Goal: Information Seeking & Learning: Learn about a topic

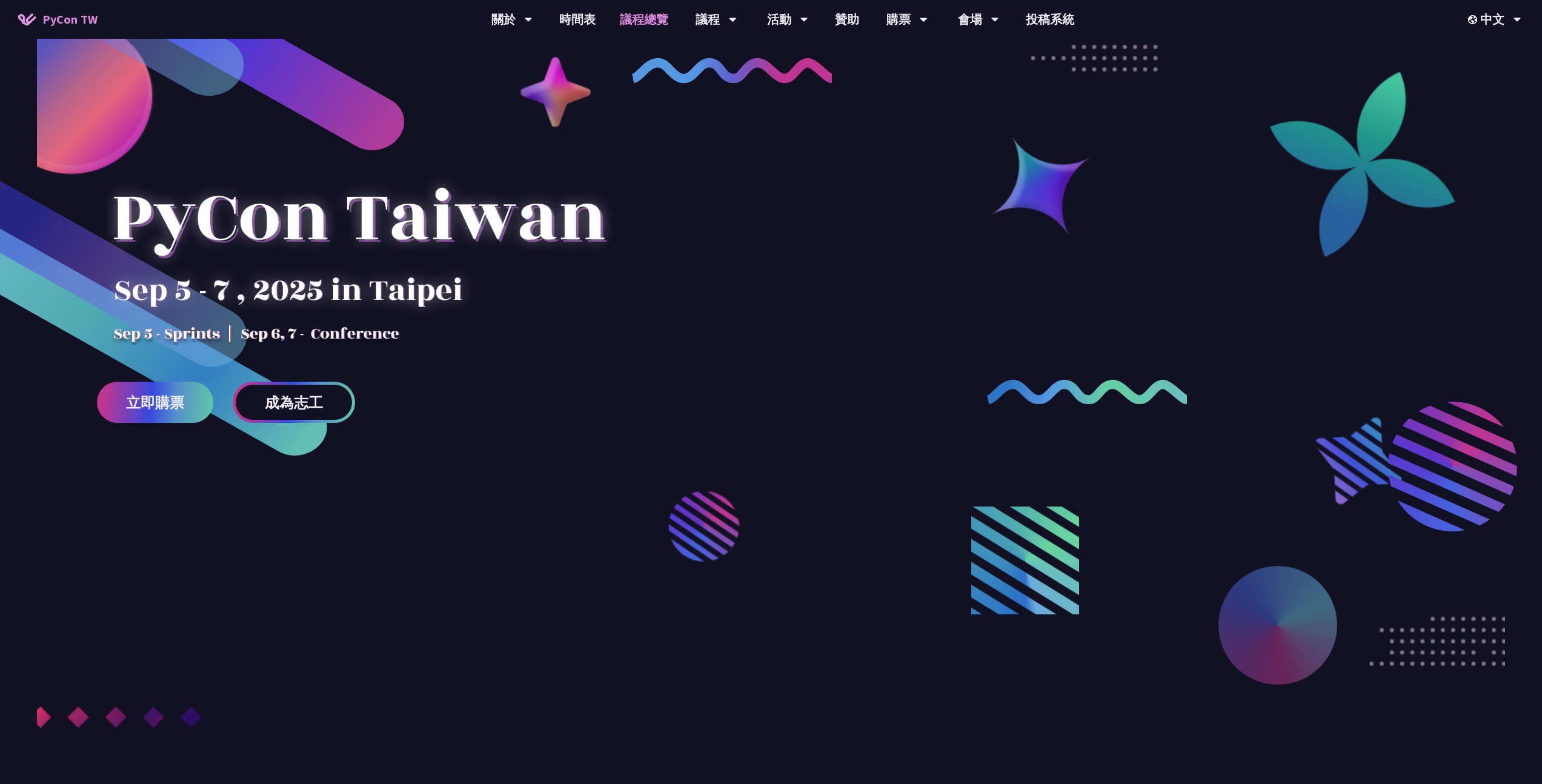
click at [636, 16] on link "議程總覽" at bounding box center [644, 19] width 73 height 38
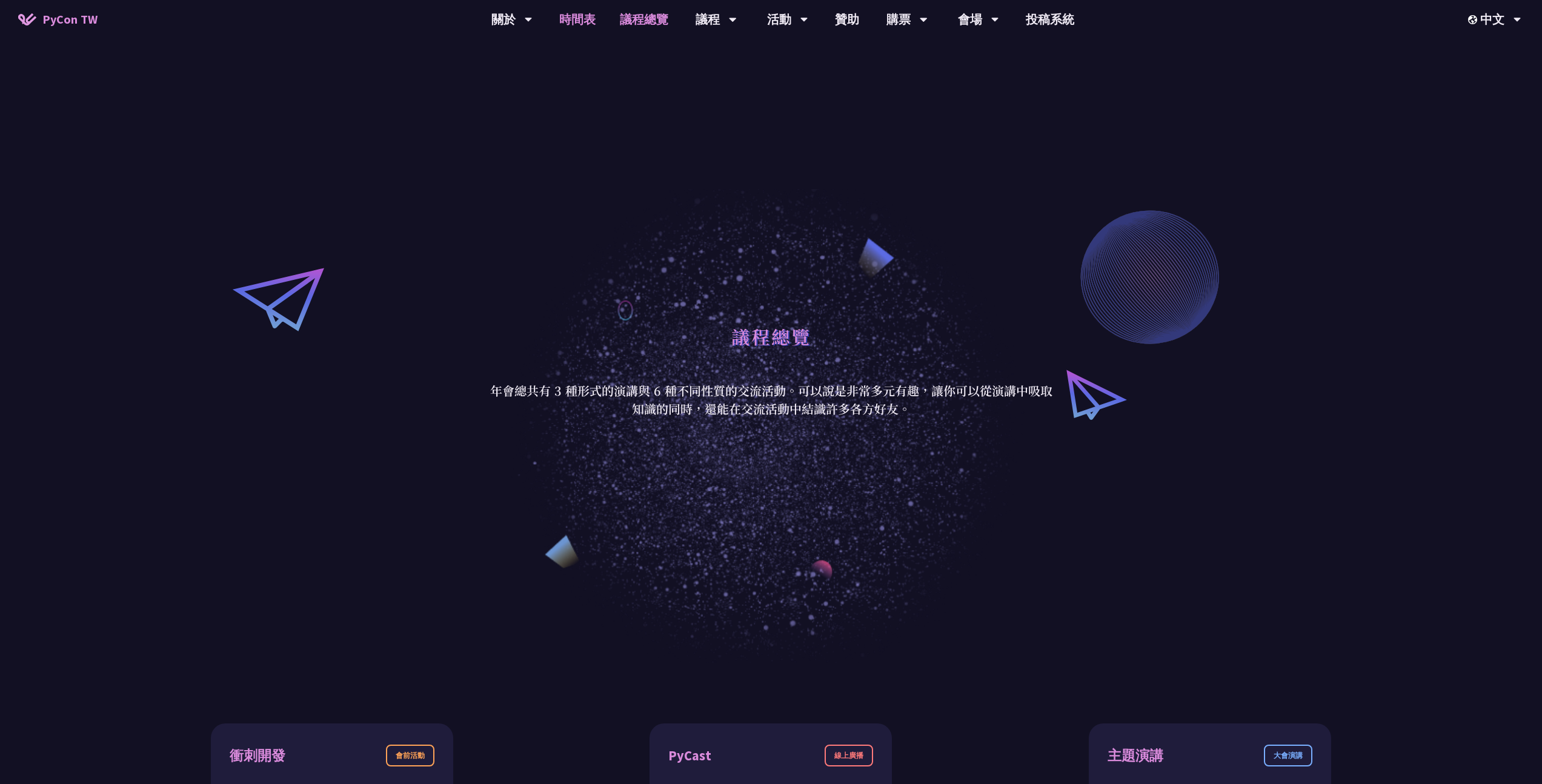
click at [579, 15] on link "時間表" at bounding box center [577, 19] width 61 height 38
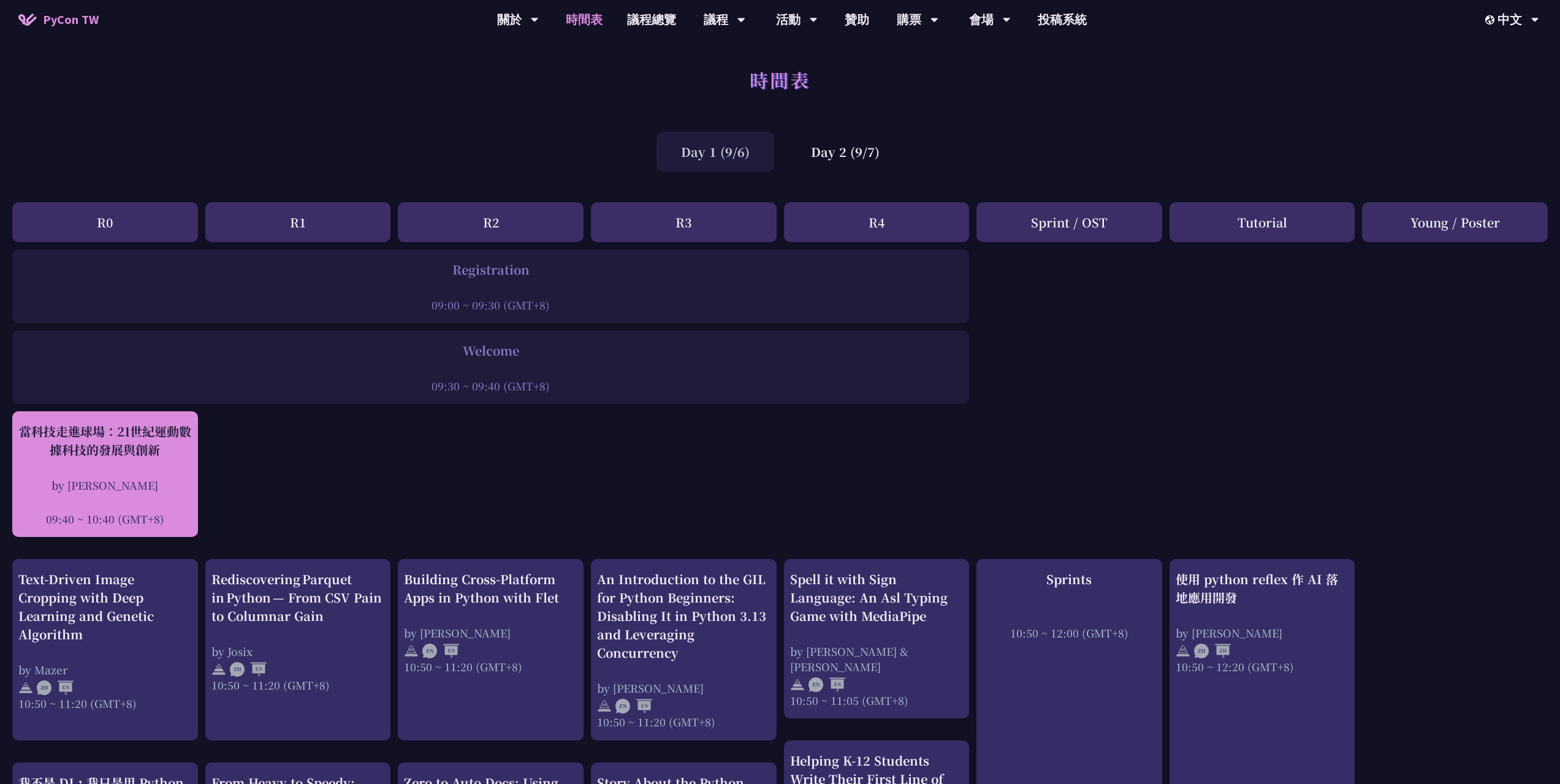
click at [146, 451] on div "當科技走進球場：21世紀運動數據科技的發展與創新" at bounding box center [105, 440] width 173 height 37
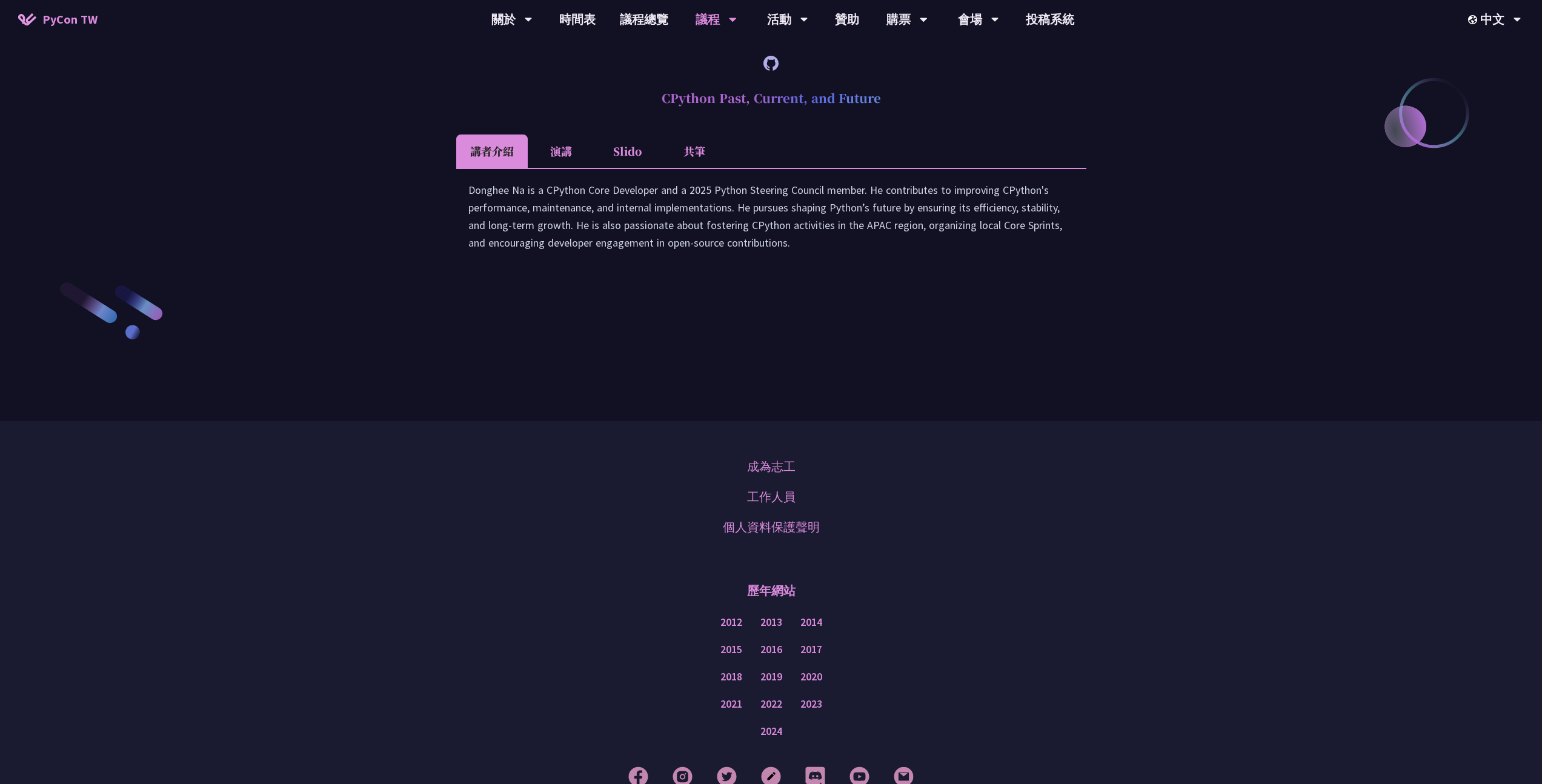
scroll to position [1931, 0]
click at [688, 167] on li "共筆" at bounding box center [694, 151] width 66 height 34
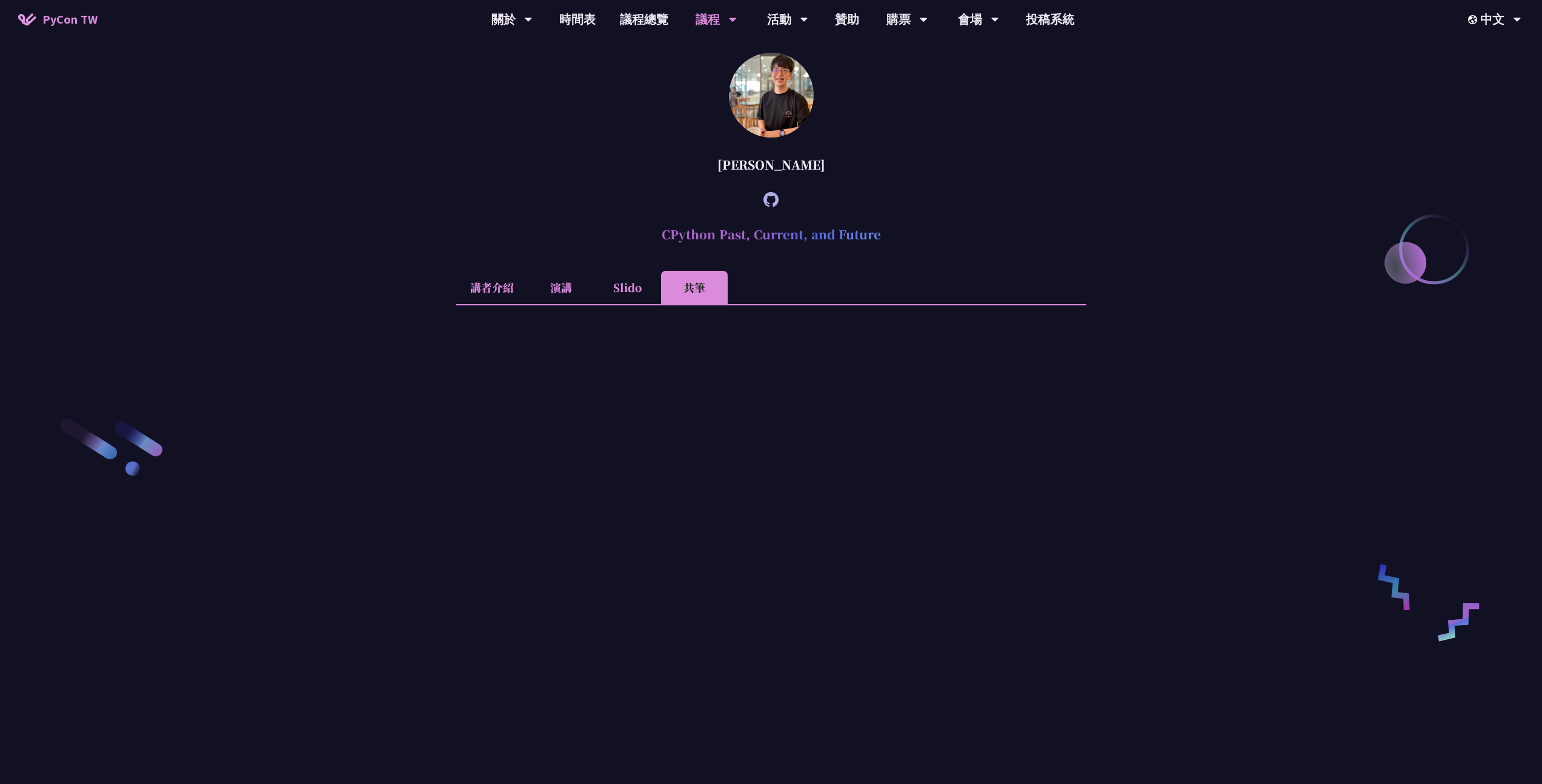
scroll to position [1762, 0]
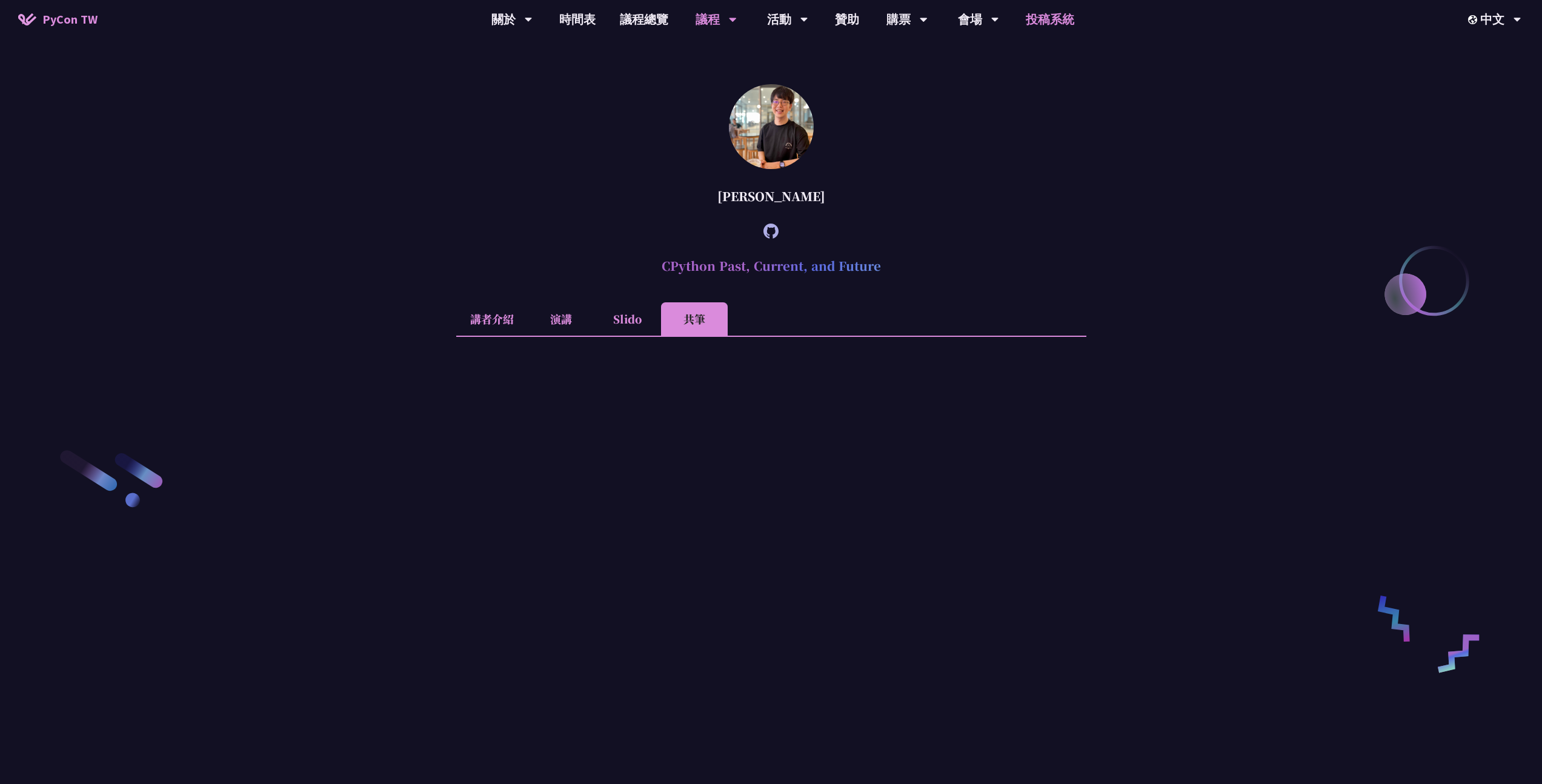
click at [1058, 29] on link "投稿系統" at bounding box center [1050, 19] width 73 height 38
click at [630, 335] on li "Slido" at bounding box center [627, 319] width 66 height 34
click at [558, 335] on li "演講" at bounding box center [561, 319] width 66 height 34
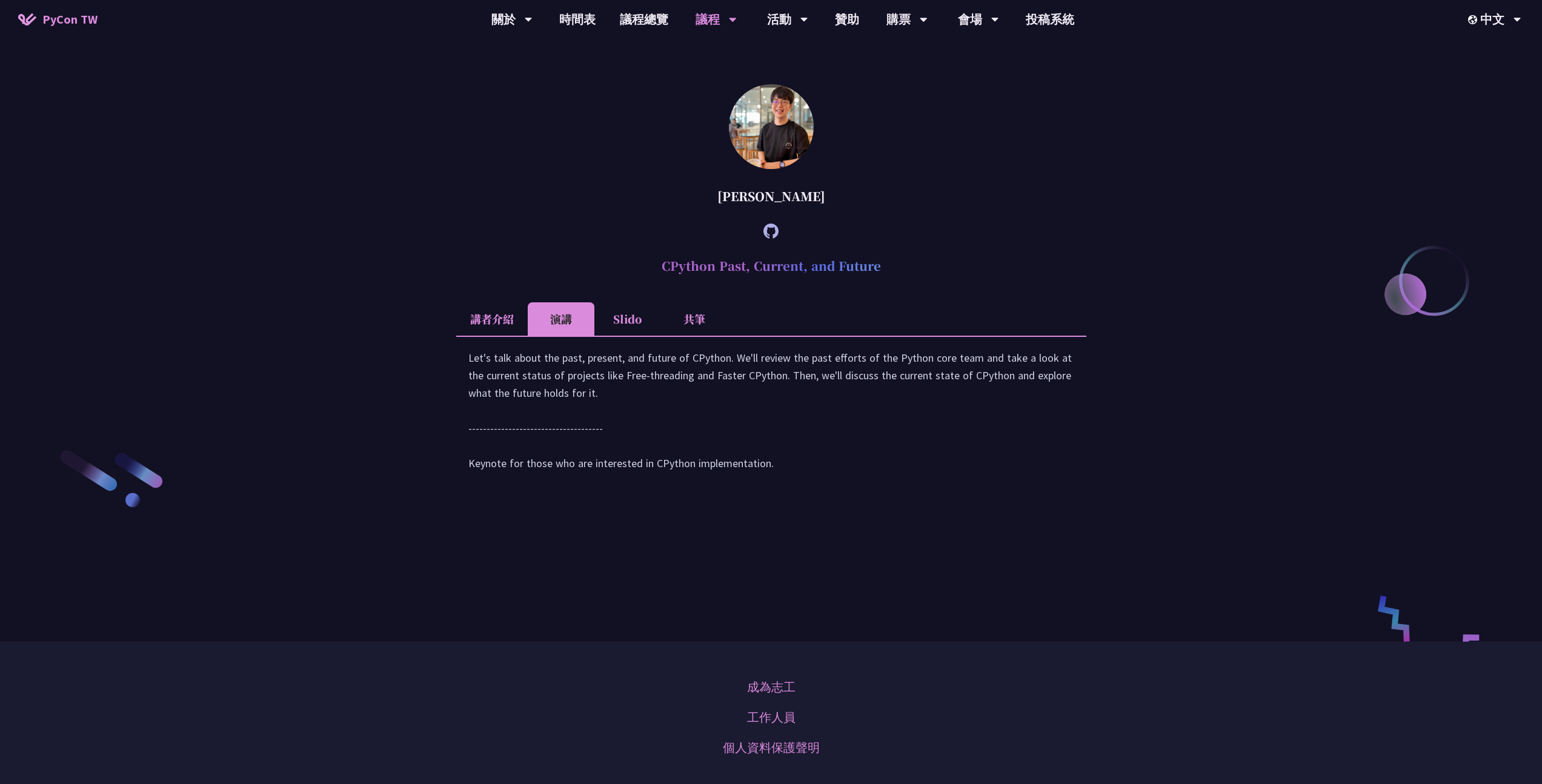
click at [506, 335] on li "講者介紹" at bounding box center [492, 319] width 71 height 34
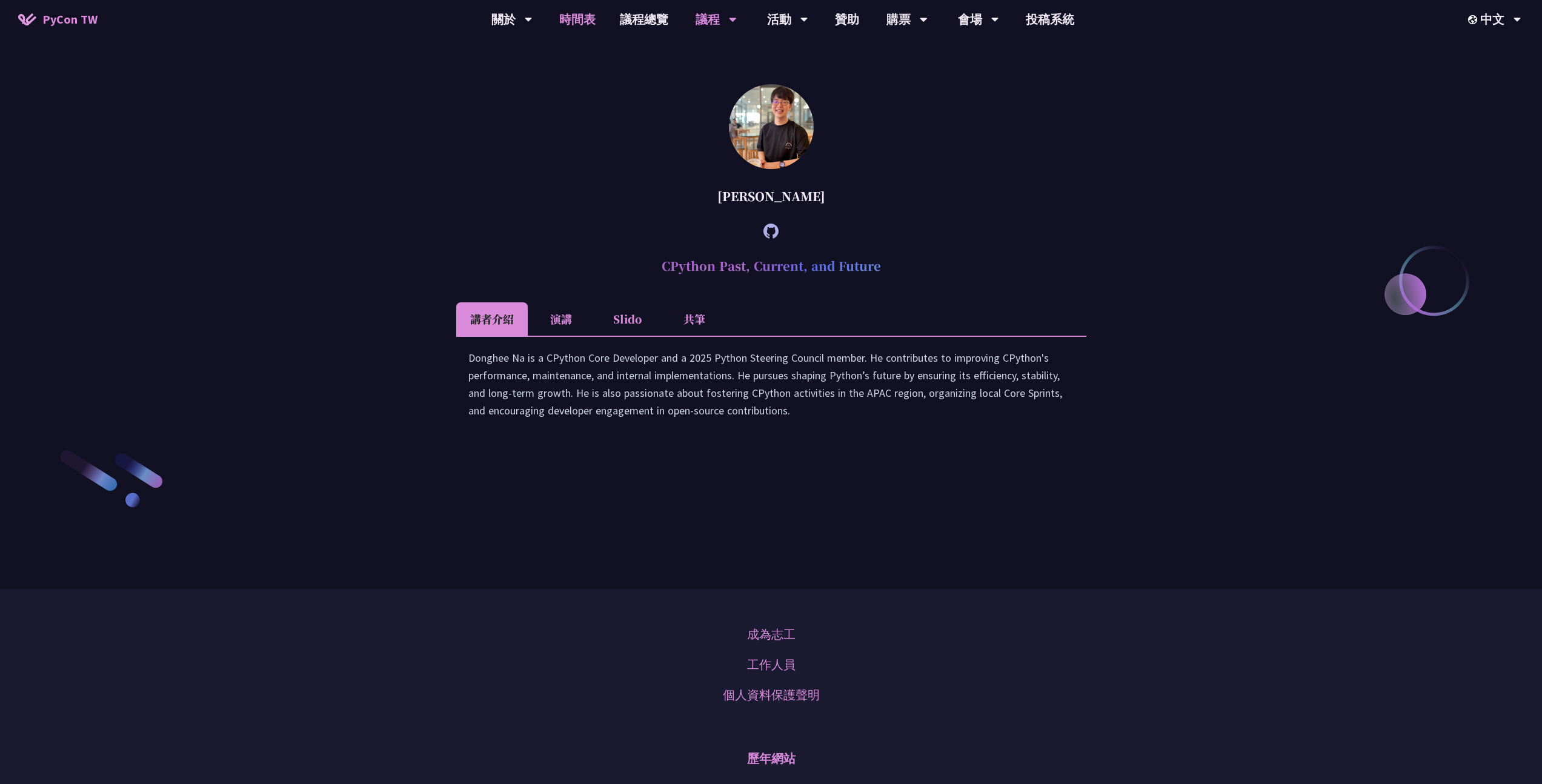
click at [590, 15] on link "時間表" at bounding box center [577, 19] width 61 height 38
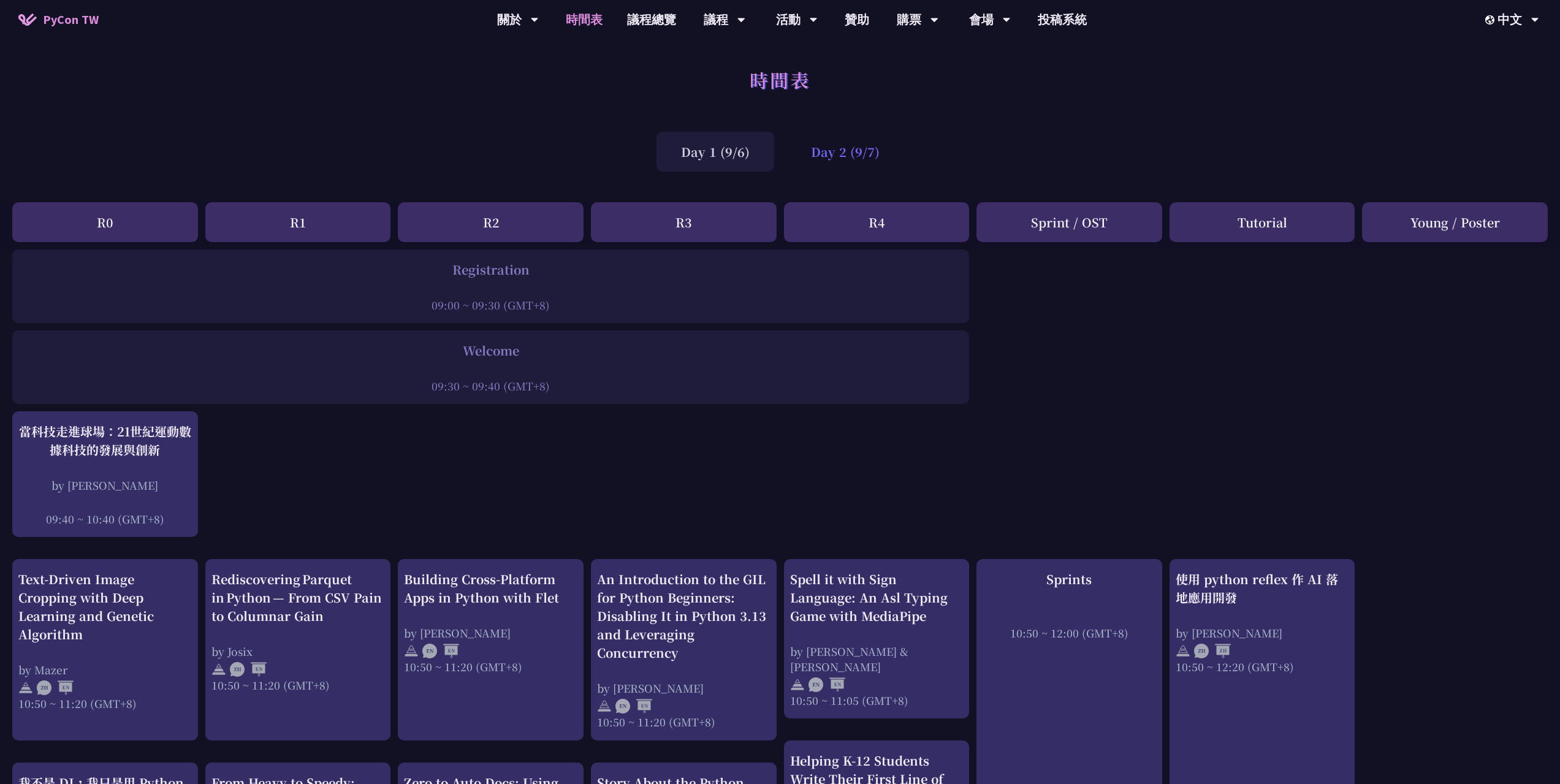
click at [845, 148] on div "Day 2 (9/7)" at bounding box center [845, 151] width 117 height 40
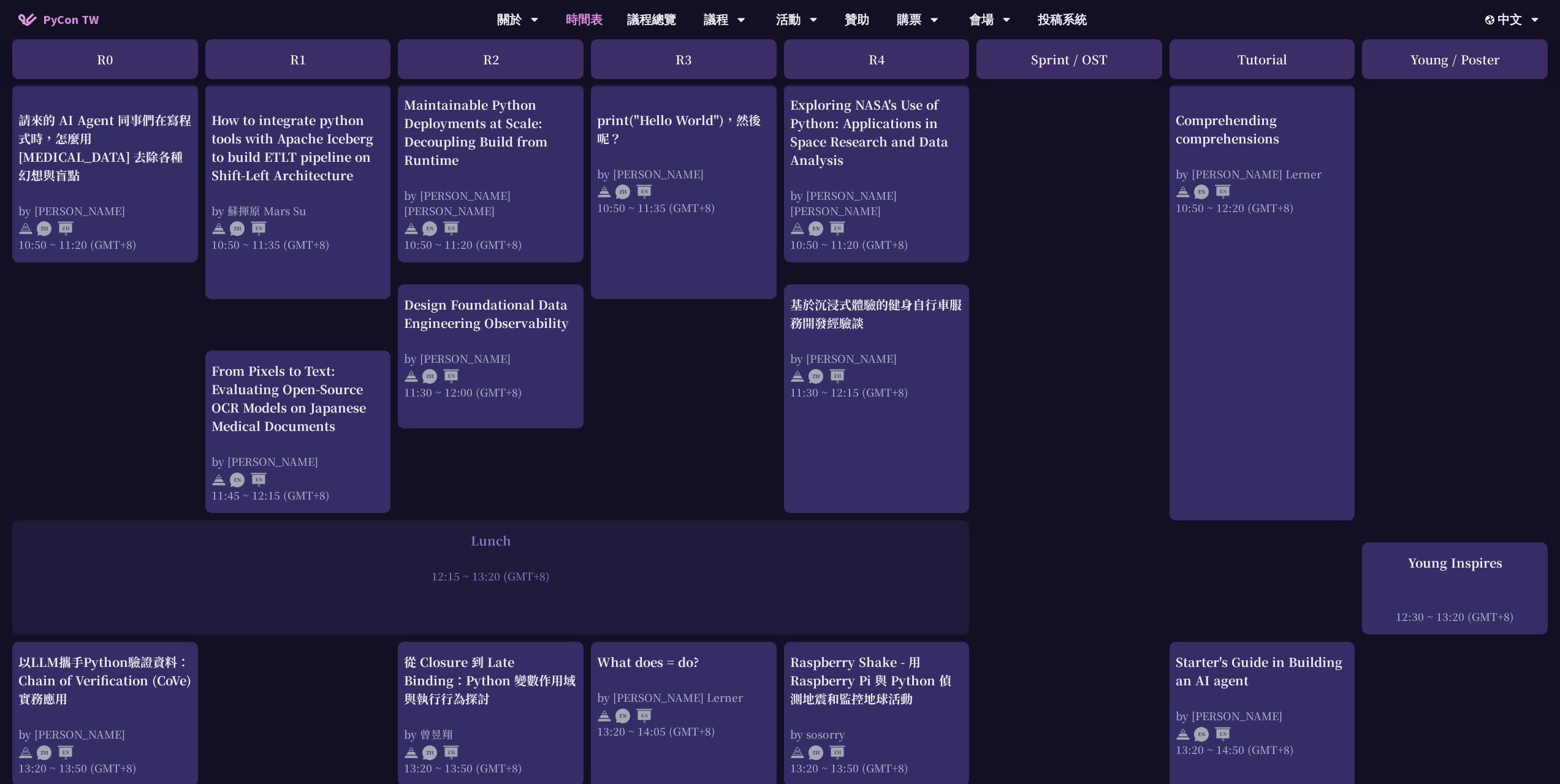
scroll to position [489, 0]
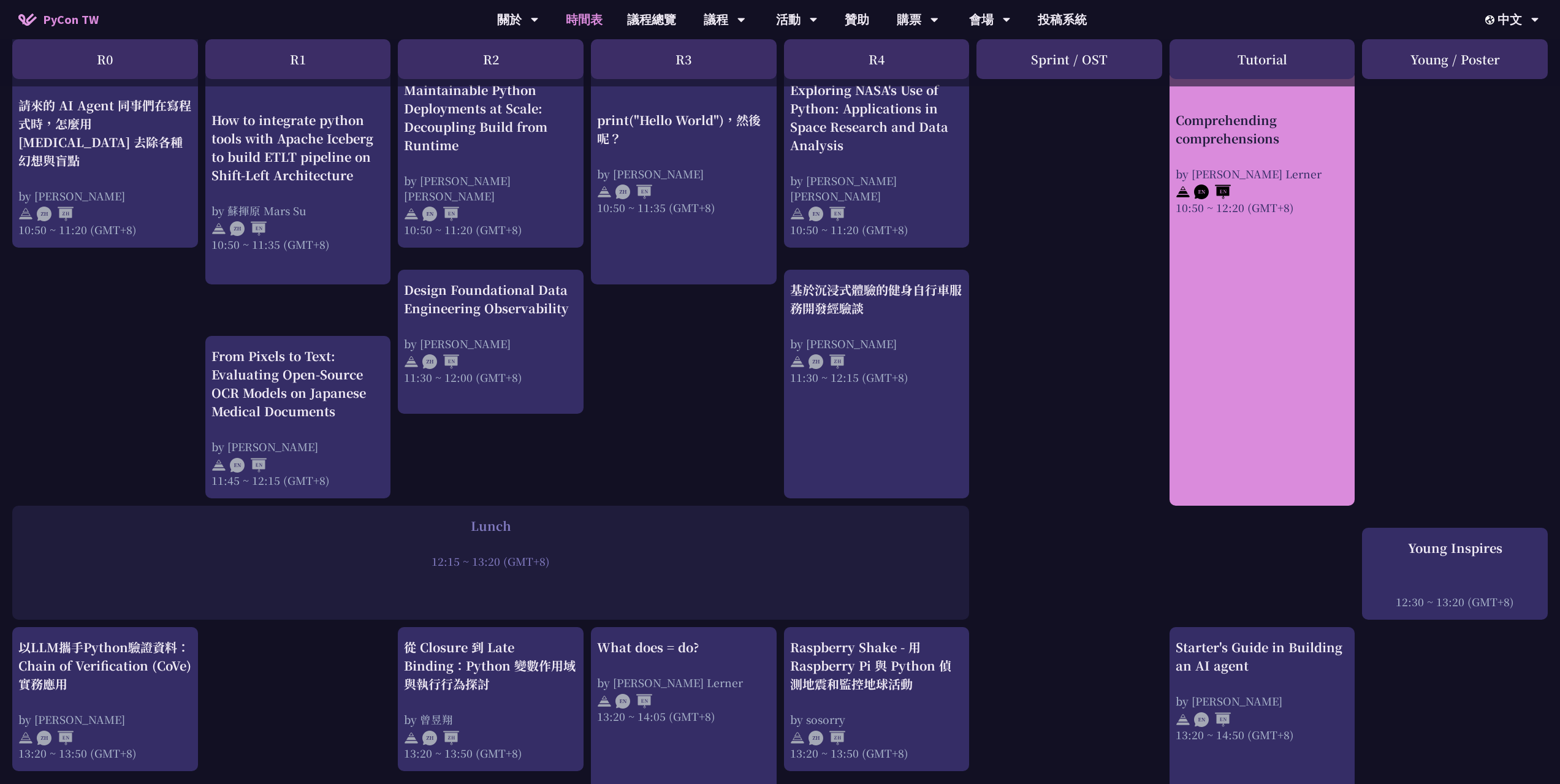
click at [1187, 329] on link "Comprehending comprehensions by [PERSON_NAME] Lerner 10:50 ~ 12:20 (GMT+8)" at bounding box center [1262, 288] width 173 height 414
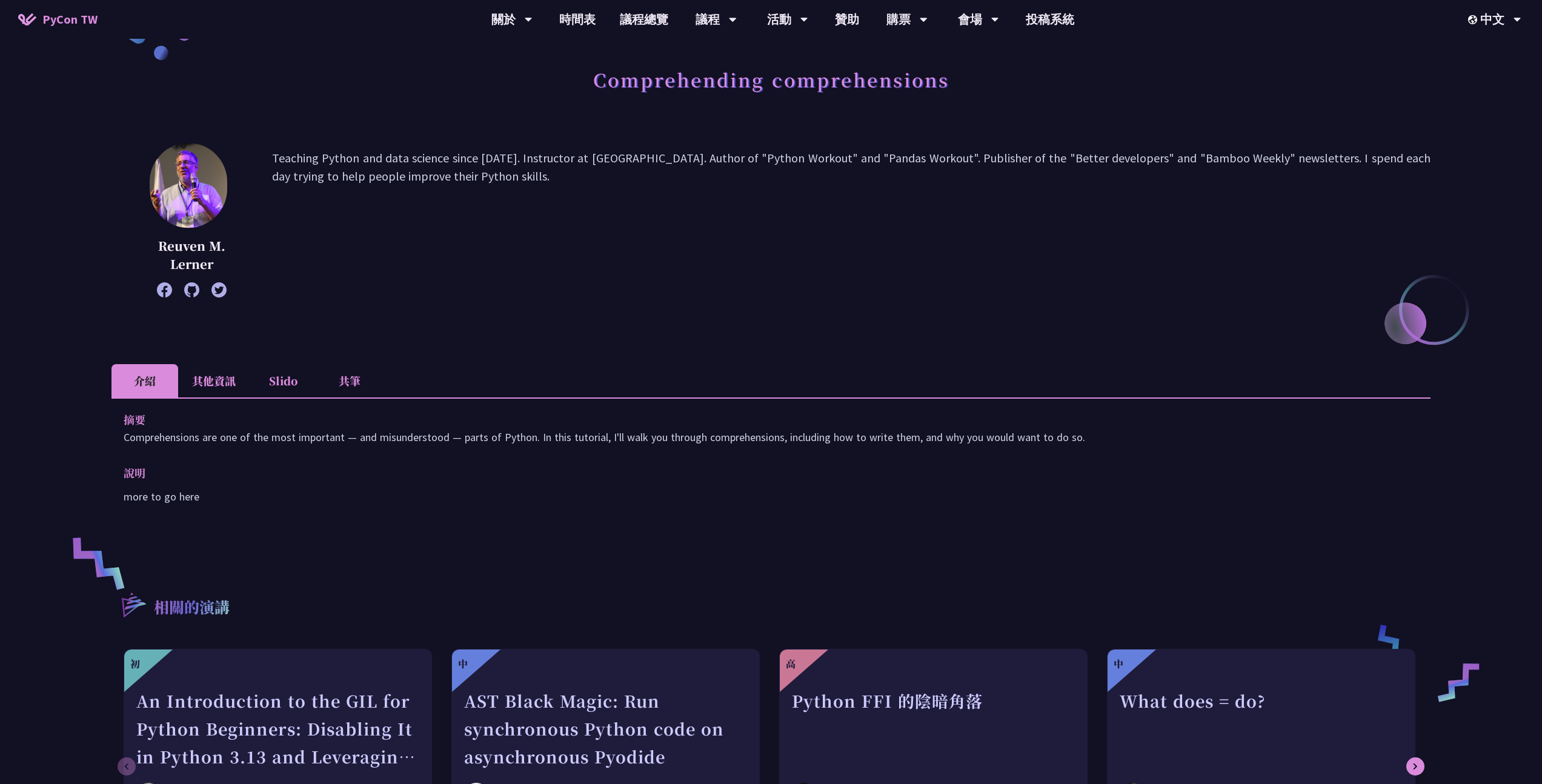
scroll to position [67, 0]
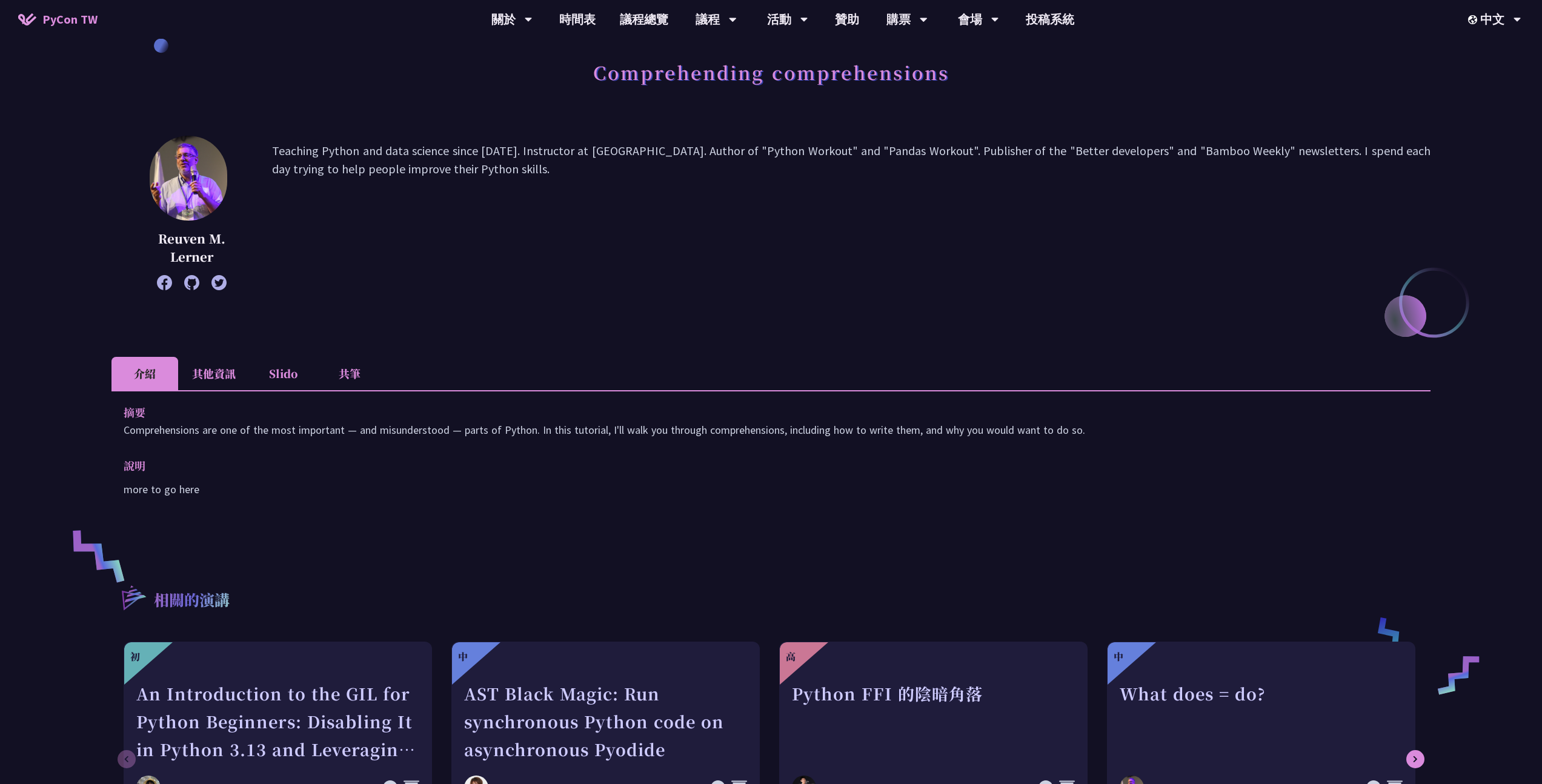
click at [233, 375] on li "其他資訊" at bounding box center [214, 374] width 71 height 34
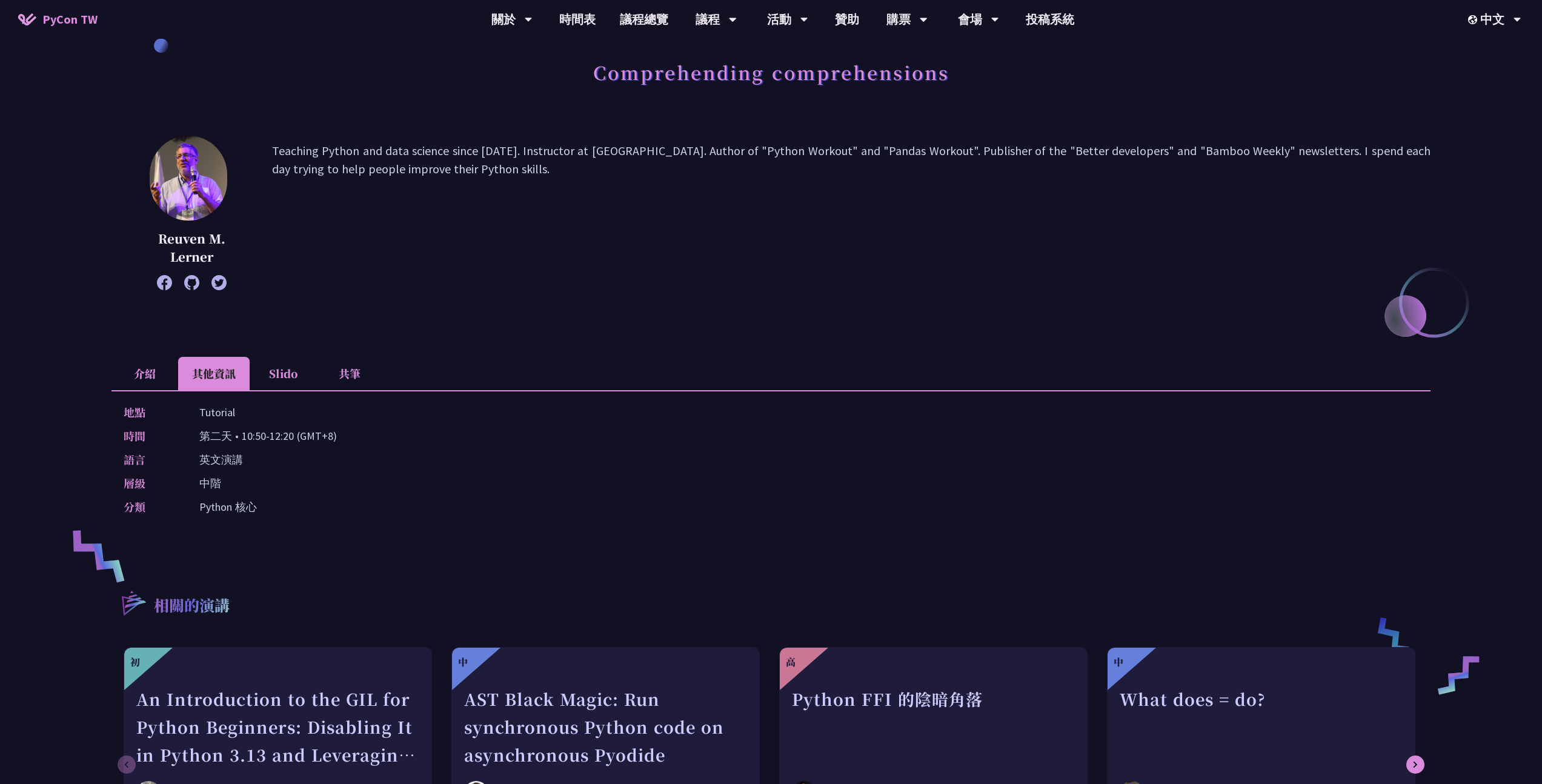
click at [355, 371] on li "共筆" at bounding box center [350, 374] width 66 height 34
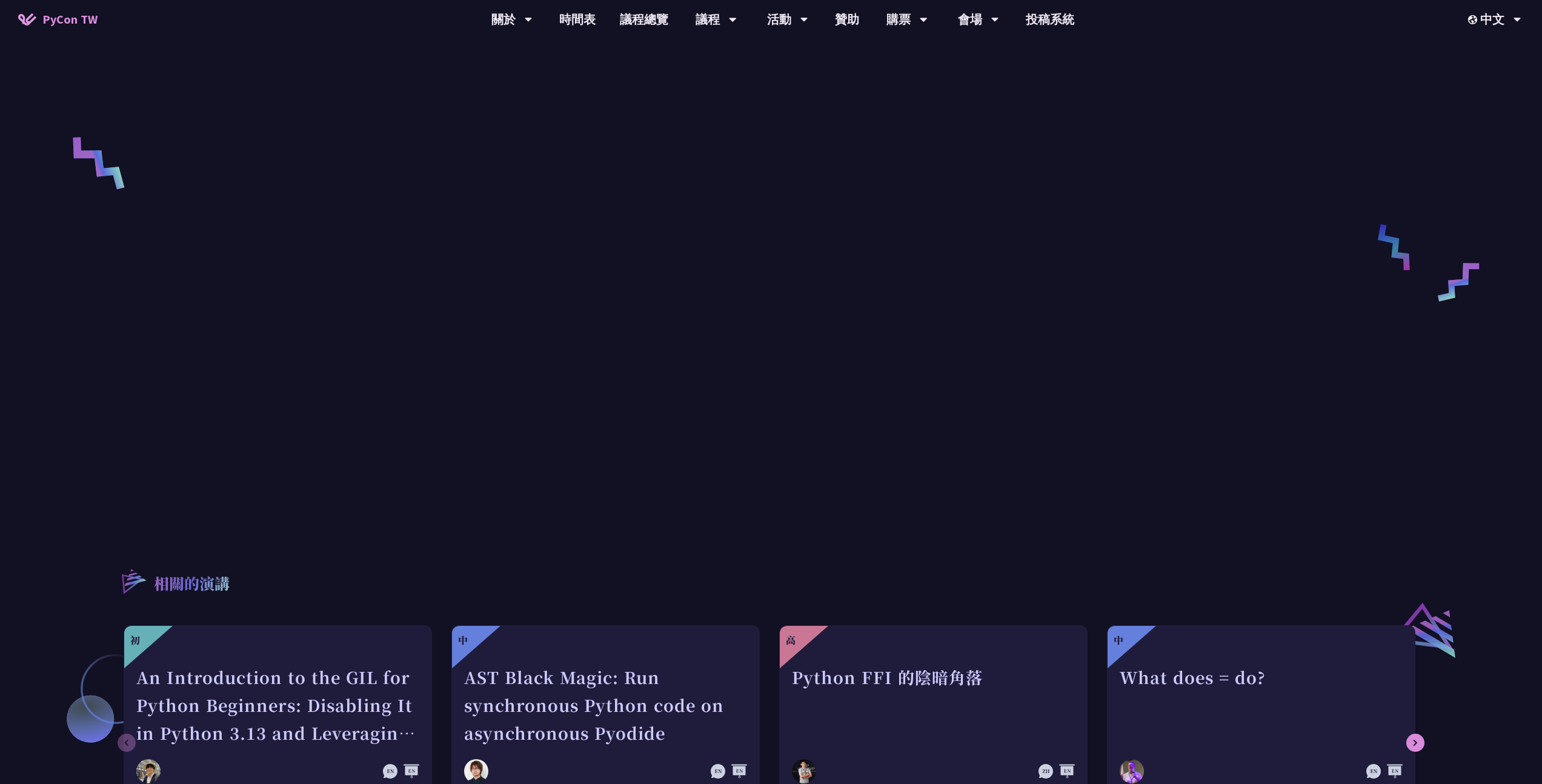
scroll to position [463, 0]
